Goal: Task Accomplishment & Management: Use online tool/utility

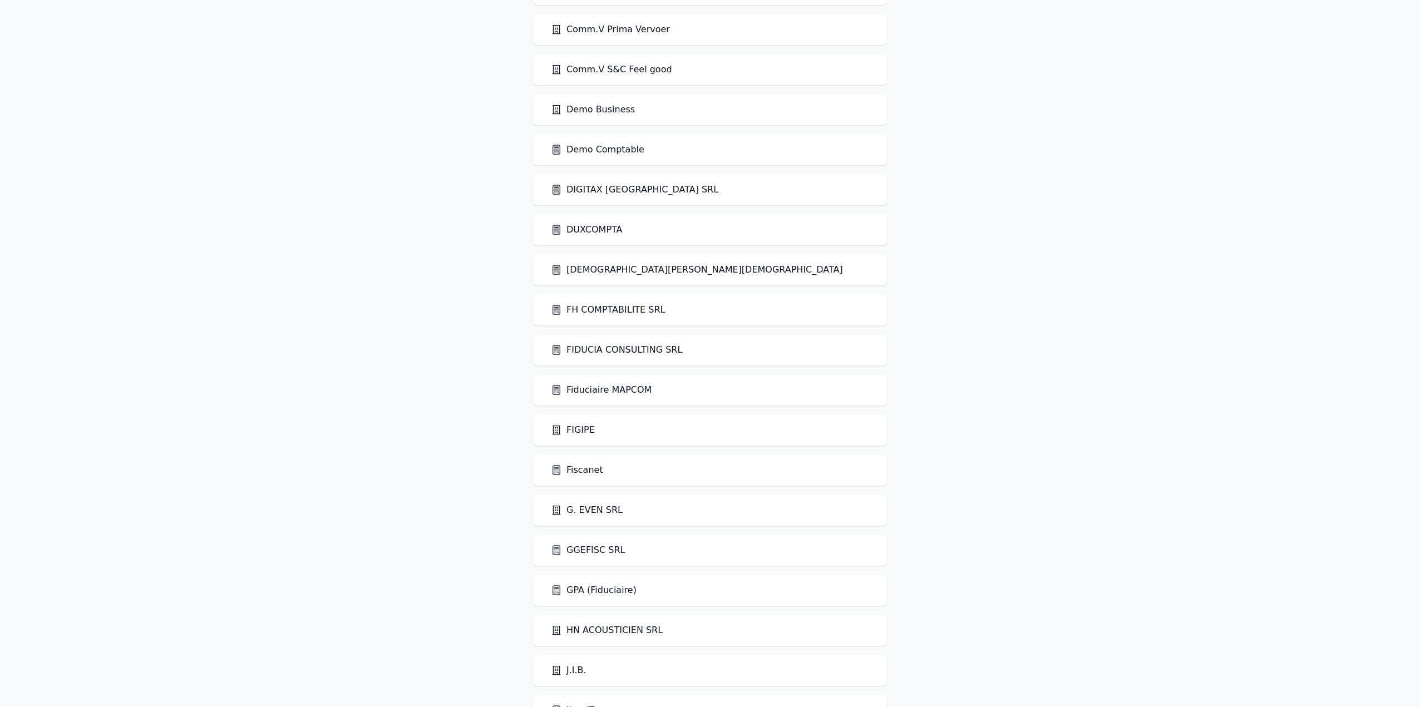
scroll to position [723, 0]
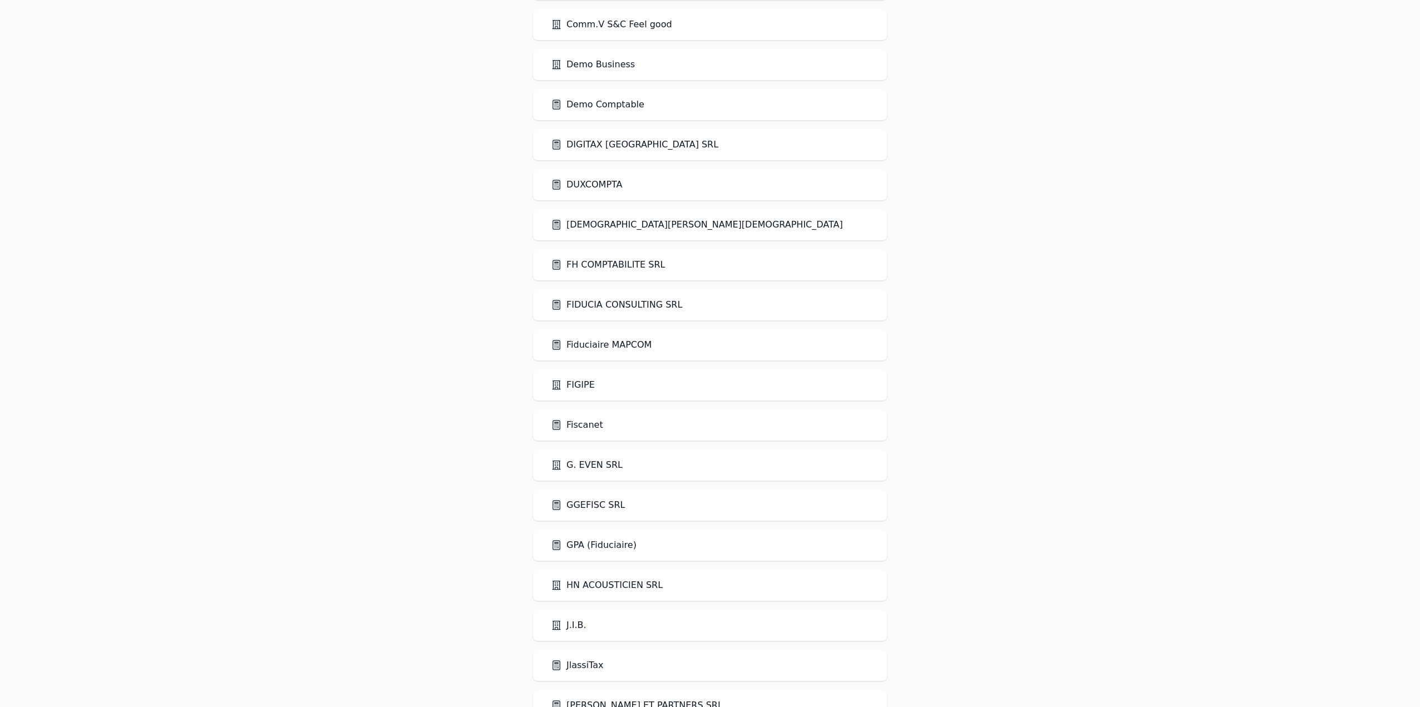
click at [621, 102] on link "Demo Comptable" at bounding box center [597, 104] width 93 height 13
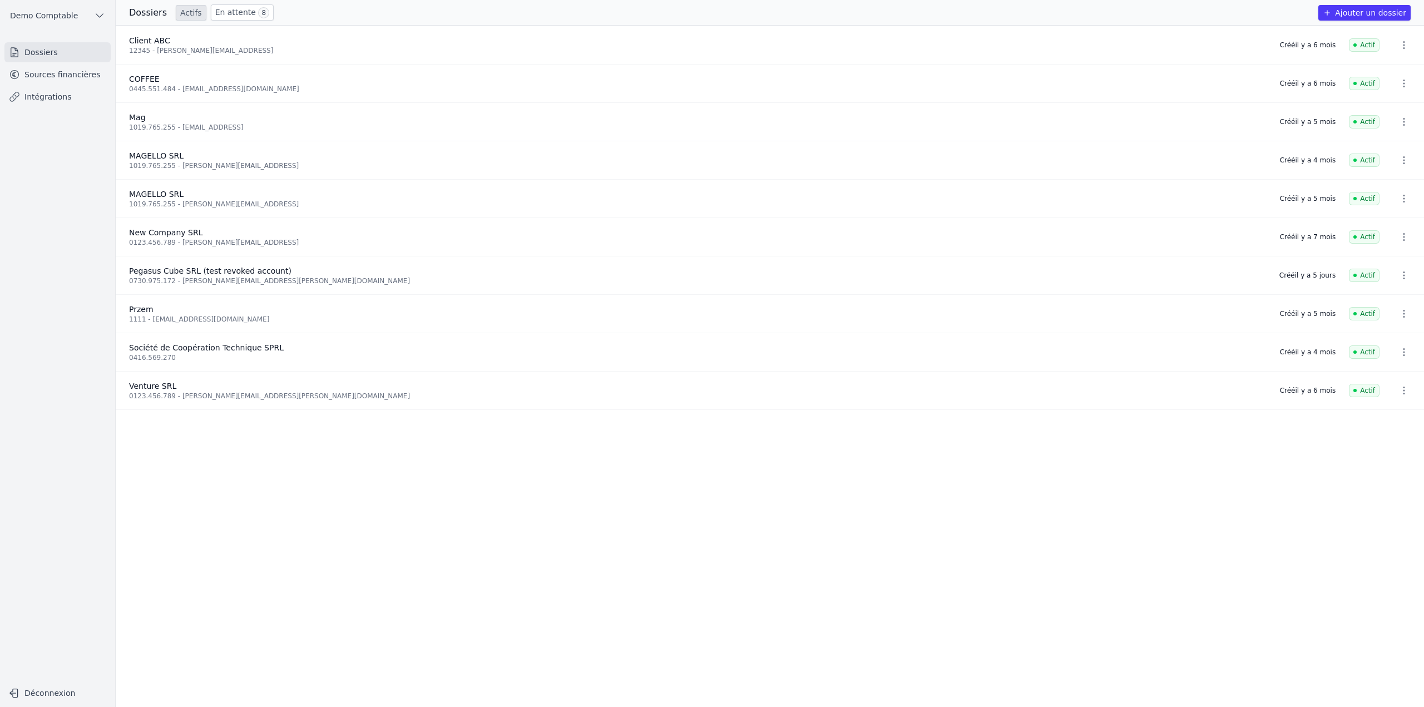
click at [45, 94] on link "Intégrations" at bounding box center [57, 97] width 106 height 20
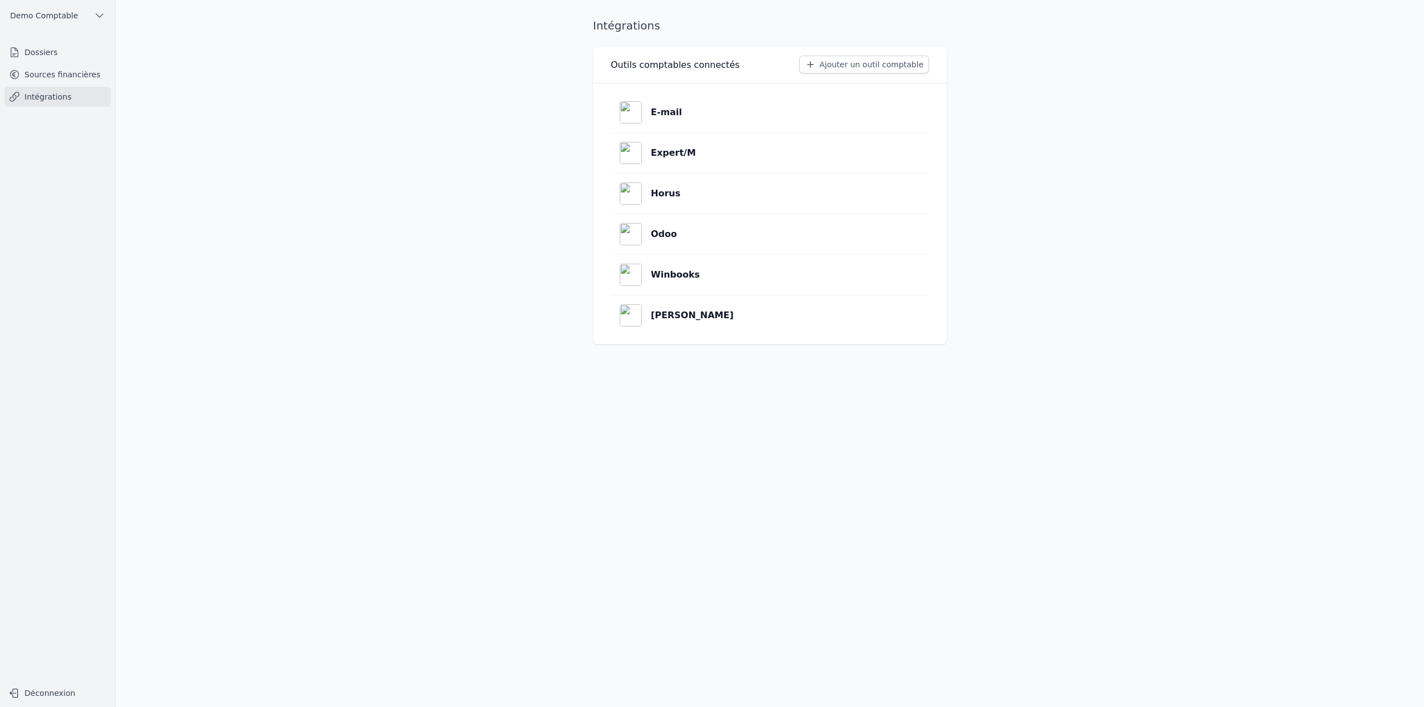
click at [46, 77] on link "Sources financières" at bounding box center [57, 75] width 106 height 20
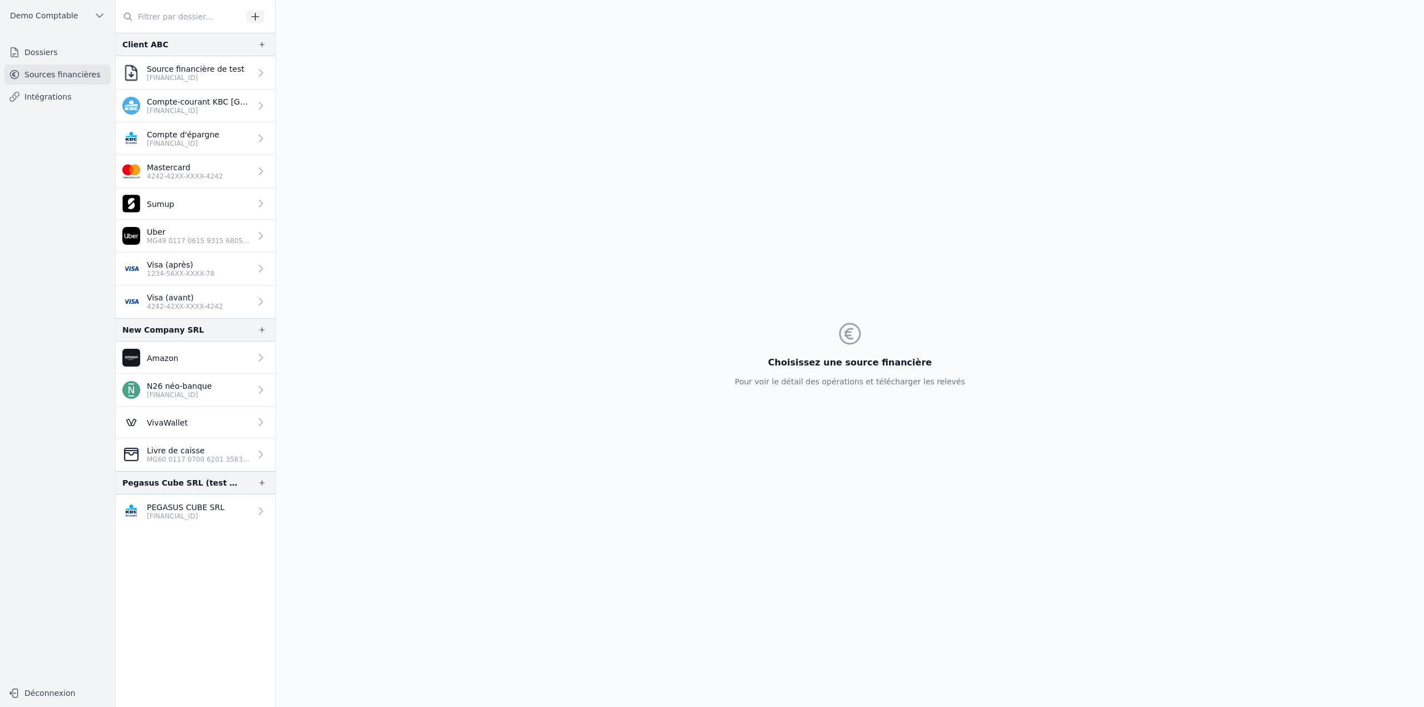
click at [213, 192] on link "Sumup" at bounding box center [196, 204] width 160 height 32
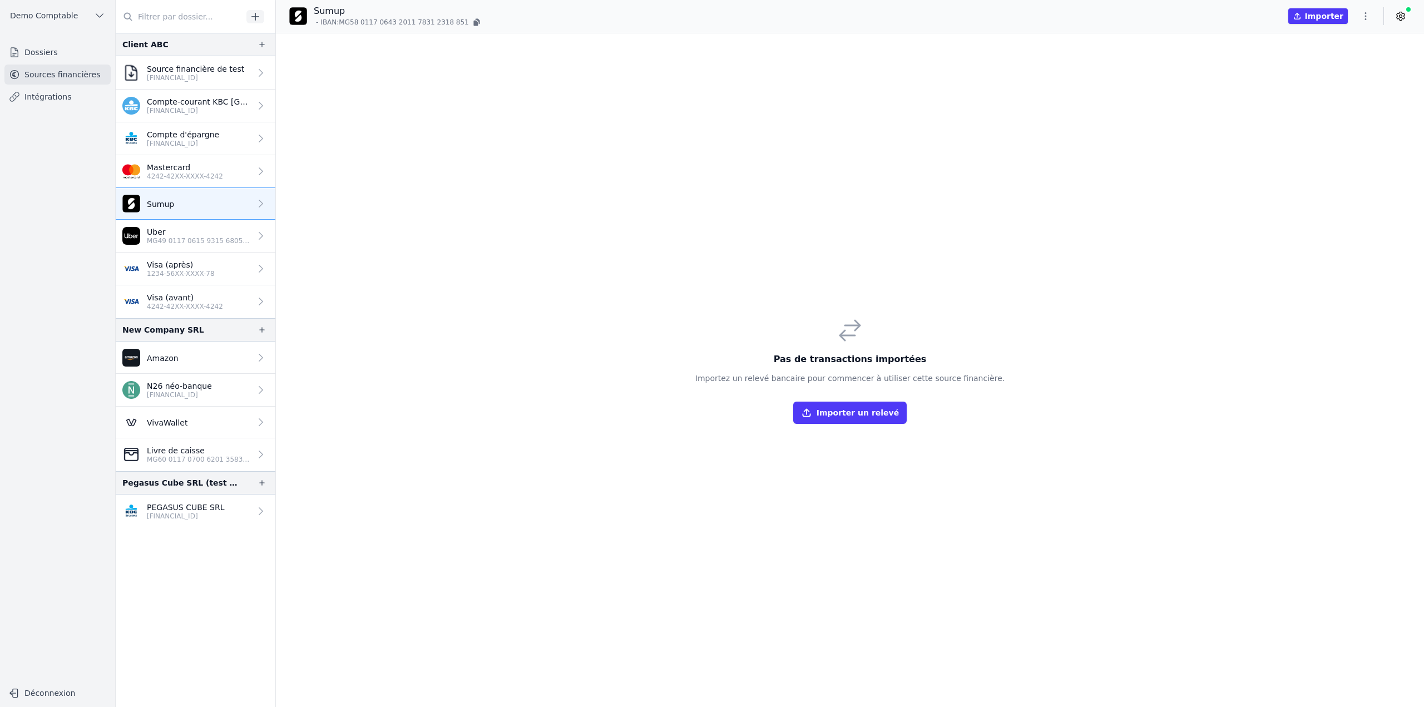
click at [881, 408] on button "Importer un relevé" at bounding box center [849, 413] width 113 height 22
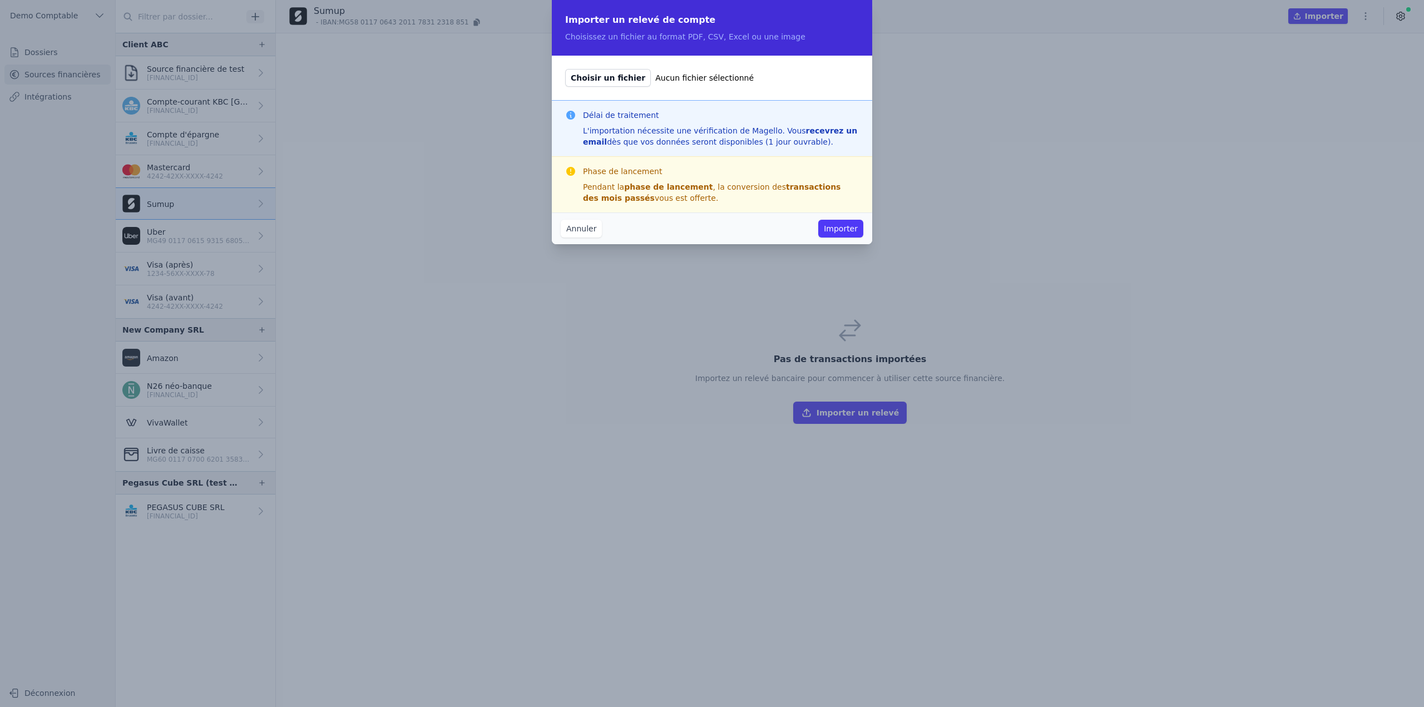
click at [626, 80] on span "Choisir un fichier" at bounding box center [608, 78] width 86 height 18
click at [565, 69] on input "Choisir un fichier Aucun fichier sélectionné" at bounding box center [565, 68] width 1 height 1
type input "C:\fakepath\test 01 24.pdf"
click at [849, 227] on button "Importer" at bounding box center [840, 229] width 45 height 18
